Goal: Task Accomplishment & Management: Manage account settings

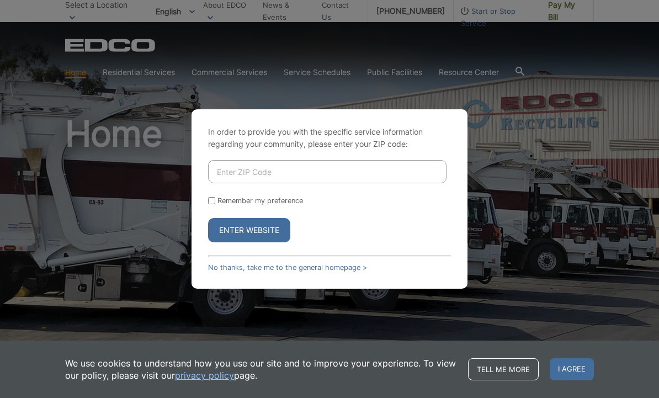
click at [393, 183] on input "Enter ZIP Code" at bounding box center [327, 171] width 238 height 23
type input "92024"
click at [273, 242] on button "Enter Website" at bounding box center [249, 230] width 82 height 24
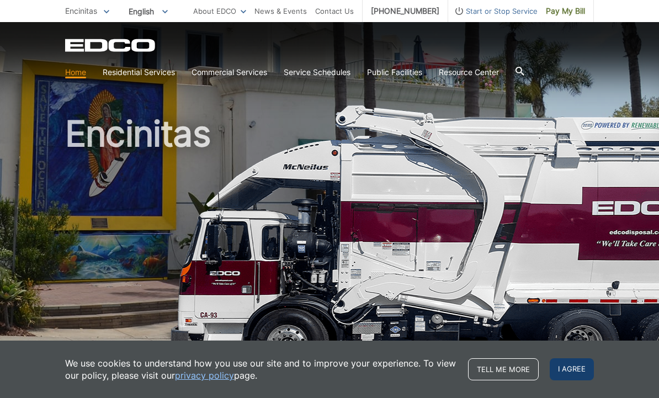
click at [570, 366] on span "I agree" at bounding box center [572, 369] width 44 height 22
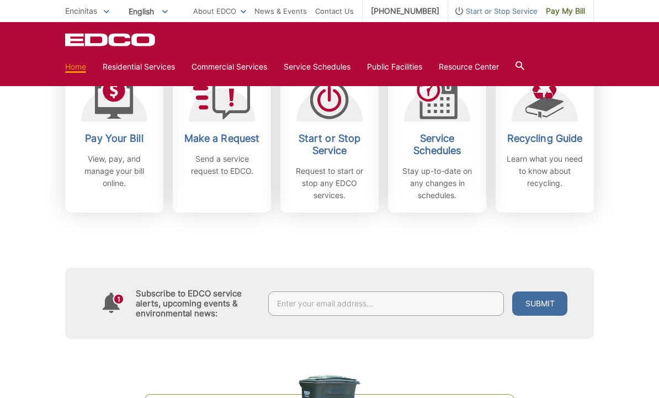
scroll to position [325, 0]
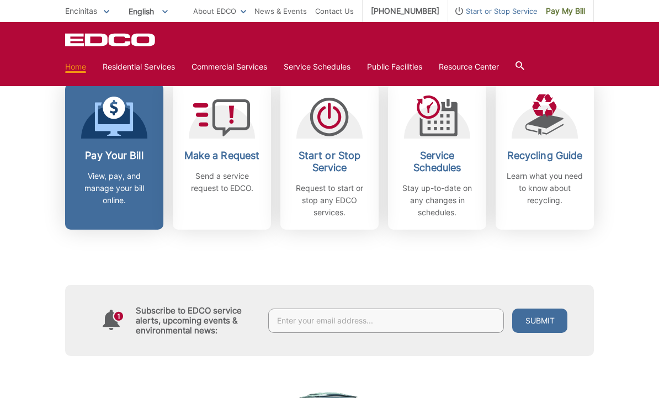
click at [94, 166] on div "Pay Your Bill View, pay, and manage your bill online." at bounding box center [114, 178] width 82 height 57
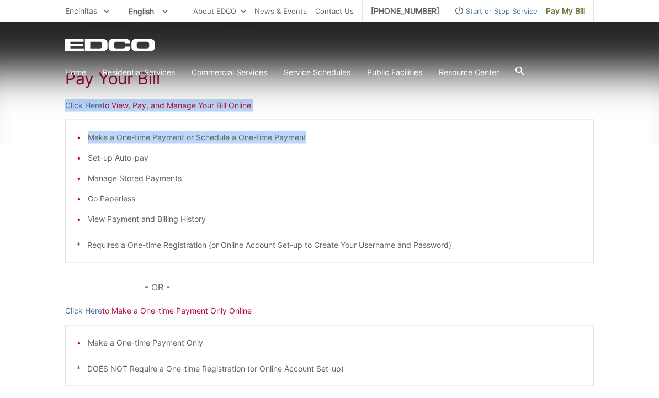
scroll to position [183, 0]
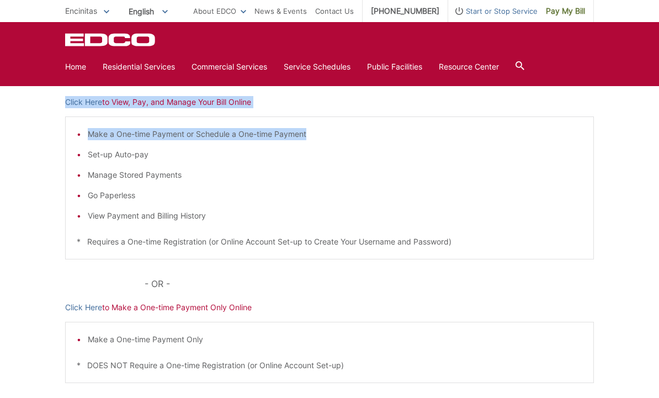
click at [440, 220] on li "View Payment and Billing History" at bounding box center [335, 216] width 494 height 12
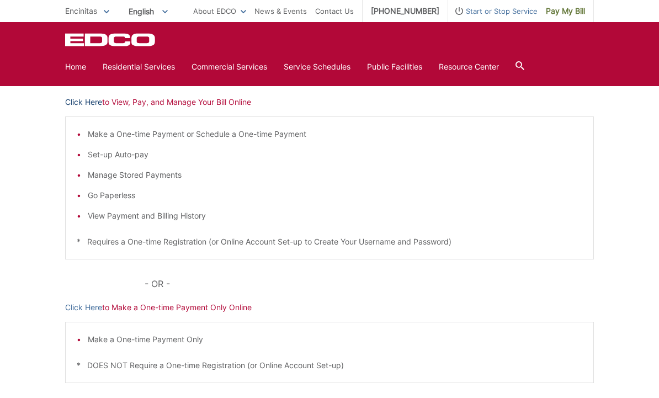
click at [73, 100] on link "Click Here" at bounding box center [83, 102] width 37 height 12
